Goal: Task Accomplishment & Management: Use online tool/utility

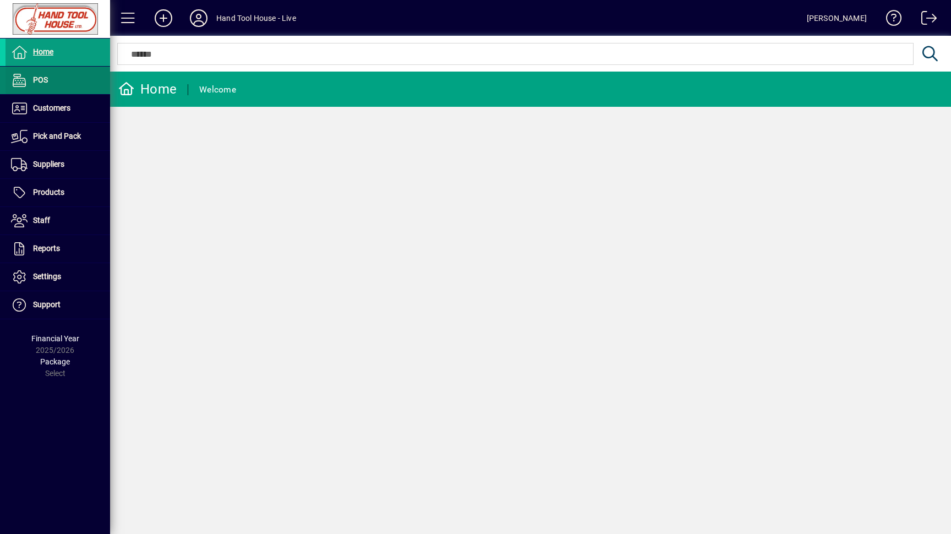
click at [31, 78] on span "POS" at bounding box center [27, 80] width 42 height 13
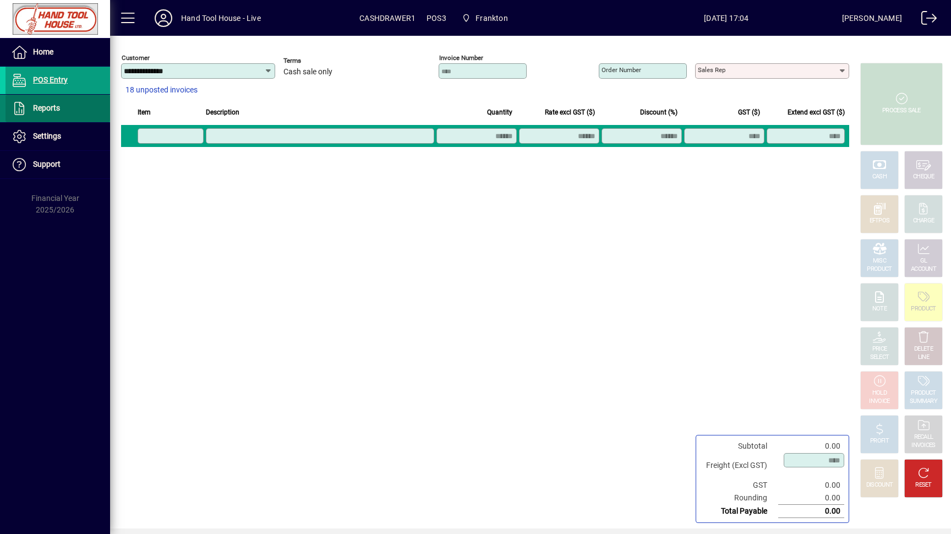
click at [34, 113] on span "Reports" at bounding box center [33, 108] width 54 height 13
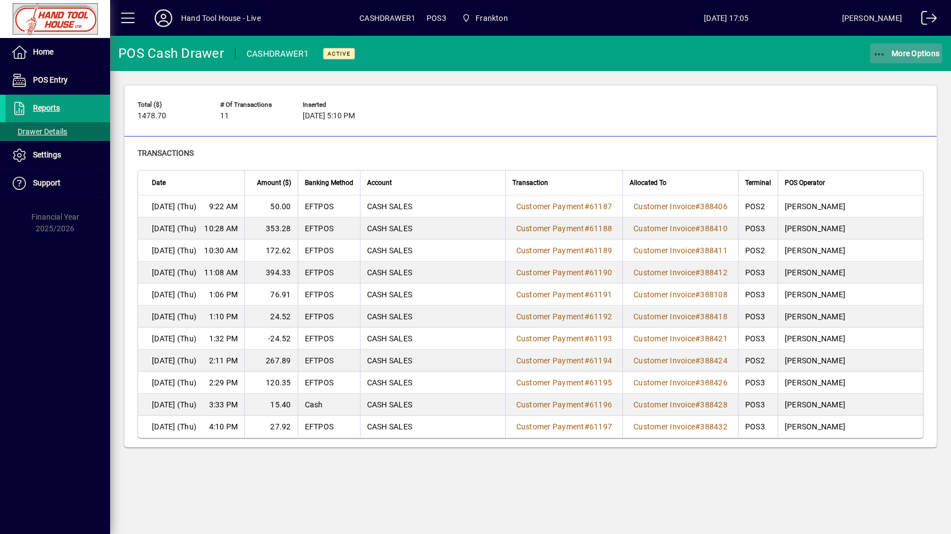
click at [879, 51] on icon "button" at bounding box center [880, 54] width 14 height 11
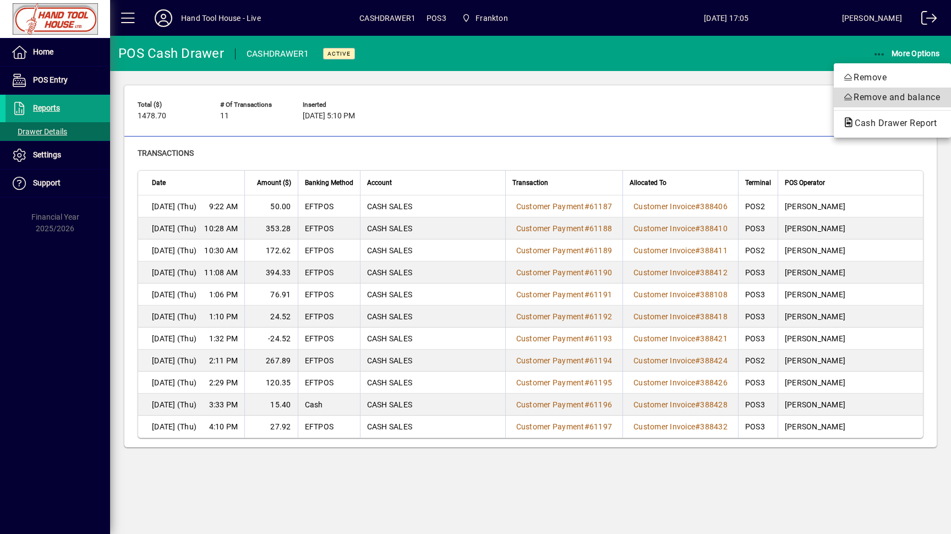
click at [880, 101] on span "Remove and balance" at bounding box center [893, 97] width 100 height 13
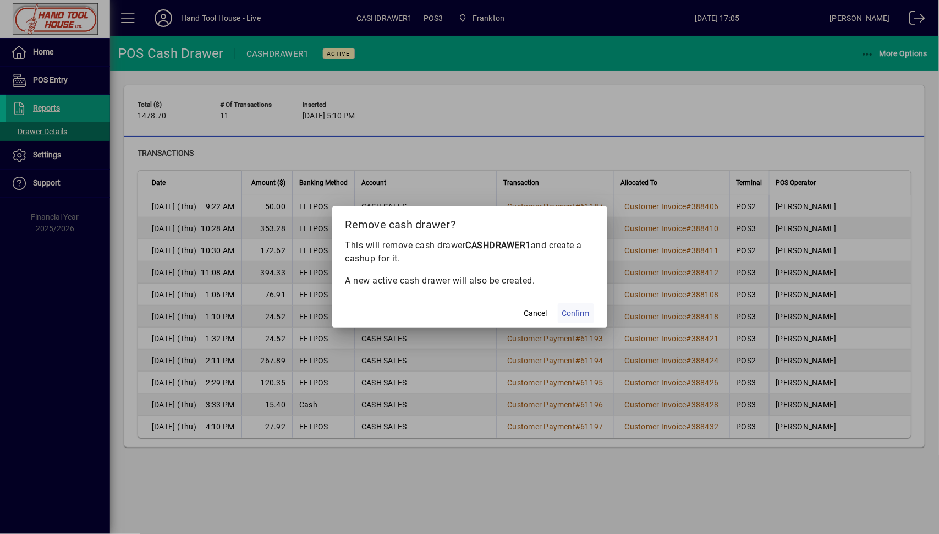
click at [565, 318] on span "Confirm" at bounding box center [576, 314] width 28 height 12
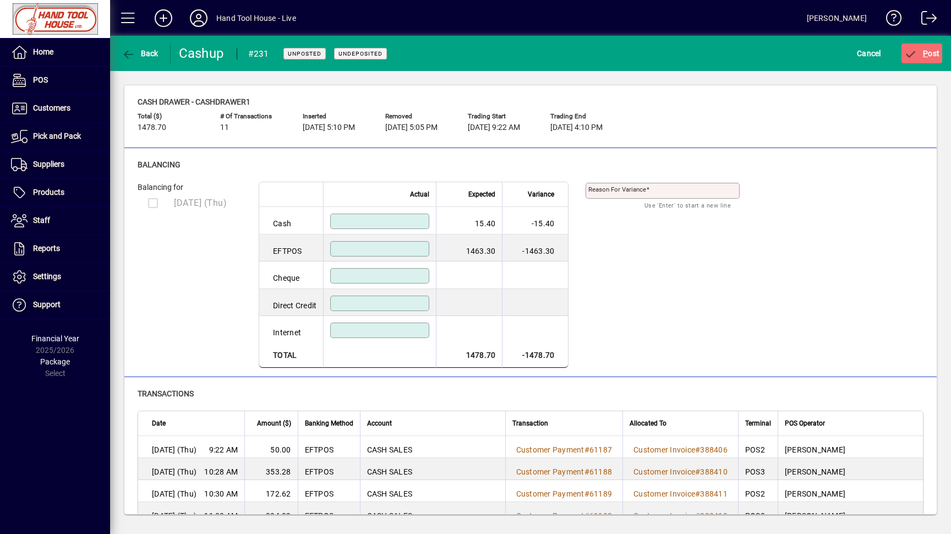
click at [357, 249] on input at bounding box center [381, 248] width 96 height 9
click at [358, 249] on input at bounding box center [381, 248] width 96 height 9
type input "*******"
click at [374, 223] on input at bounding box center [381, 221] width 96 height 9
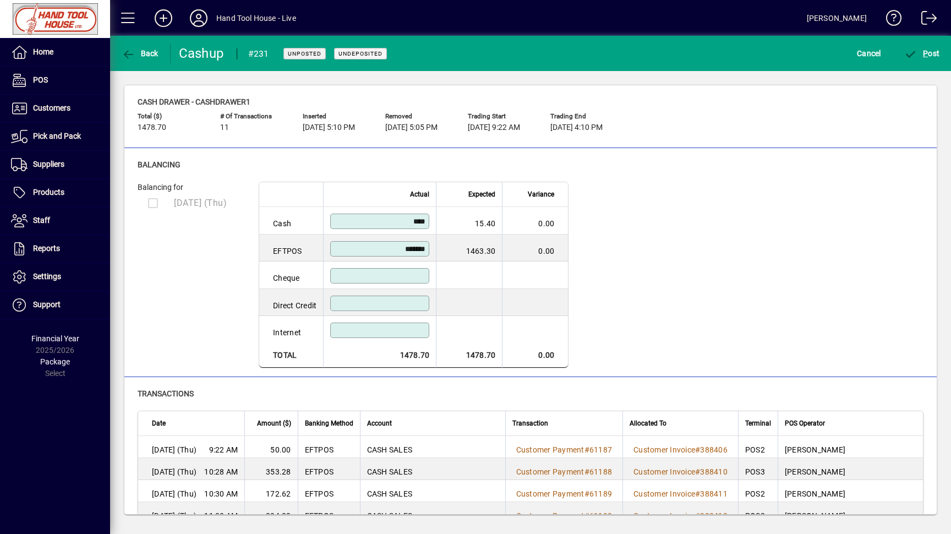
type input "*****"
click at [381, 275] on input at bounding box center [381, 275] width 96 height 9
click at [925, 54] on span "P" at bounding box center [925, 53] width 5 height 9
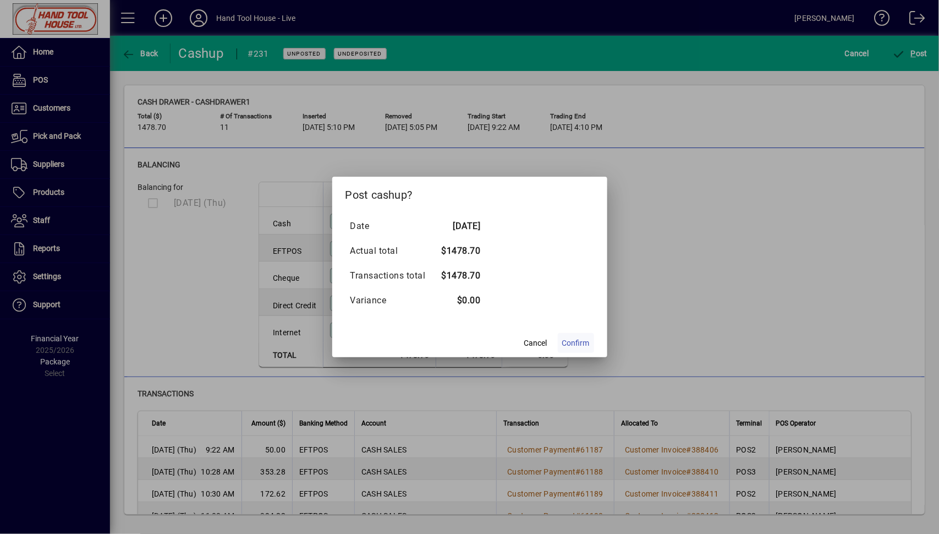
click at [575, 341] on span "Confirm" at bounding box center [576, 343] width 28 height 12
